Goal: Find specific page/section

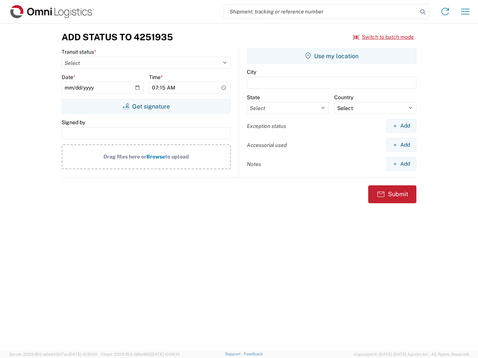
click at [321, 12] on input "search" at bounding box center [320, 11] width 193 height 14
click at [422, 12] on icon at bounding box center [422, 12] width 10 height 10
click at [445, 12] on icon at bounding box center [445, 12] width 12 height 12
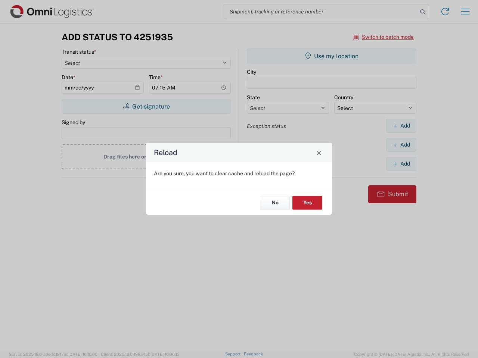
click at [465, 12] on div "Reload Are you sure, you want to clear cache and reload the page? No Yes" at bounding box center [239, 179] width 478 height 358
click at [383, 37] on div "Reload Are you sure, you want to clear cache and reload the page? No Yes" at bounding box center [239, 179] width 478 height 358
click at [146, 106] on div "Reload Are you sure, you want to clear cache and reload the page? No Yes" at bounding box center [239, 179] width 478 height 358
click at [331, 56] on div "Reload Are you sure, you want to clear cache and reload the page? No Yes" at bounding box center [239, 179] width 478 height 358
click at [401, 126] on div "Reload Are you sure, you want to clear cache and reload the page? No Yes" at bounding box center [239, 179] width 478 height 358
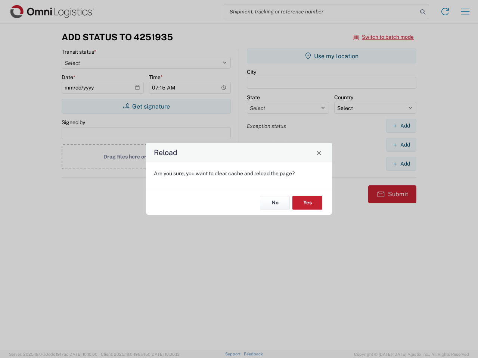
click at [401, 145] on div "Reload Are you sure, you want to clear cache and reload the page? No Yes" at bounding box center [239, 179] width 478 height 358
click at [401, 164] on div "Reload Are you sure, you want to clear cache and reload the page? No Yes" at bounding box center [239, 179] width 478 height 358
